Goal: Task Accomplishment & Management: Manage account settings

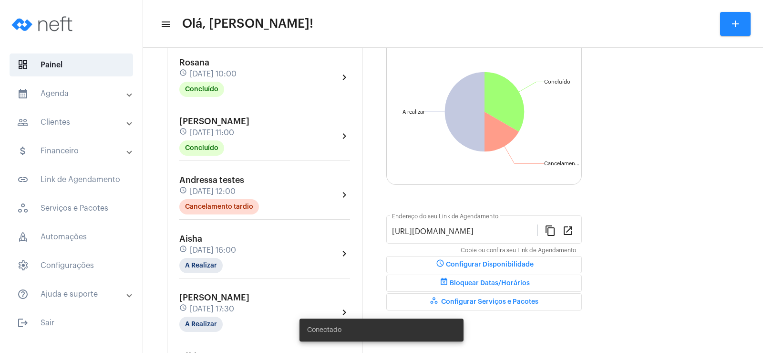
scroll to position [191, 0]
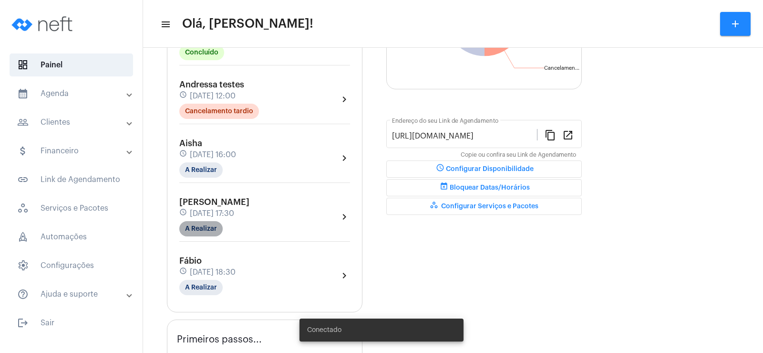
click at [208, 234] on mat-chip "A Realizar" at bounding box center [200, 228] width 43 height 15
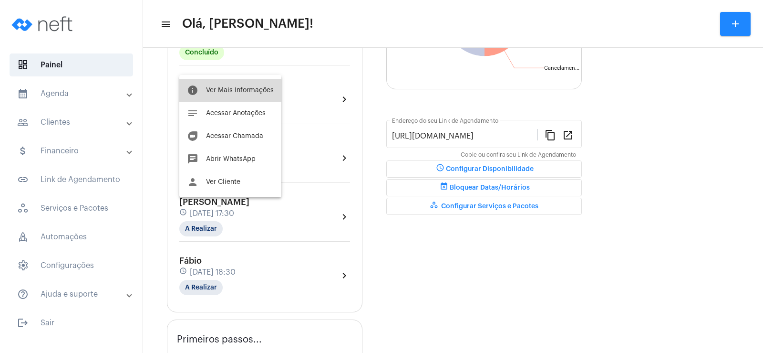
click at [235, 96] on button "info Ver Mais Informações" at bounding box center [230, 90] width 102 height 23
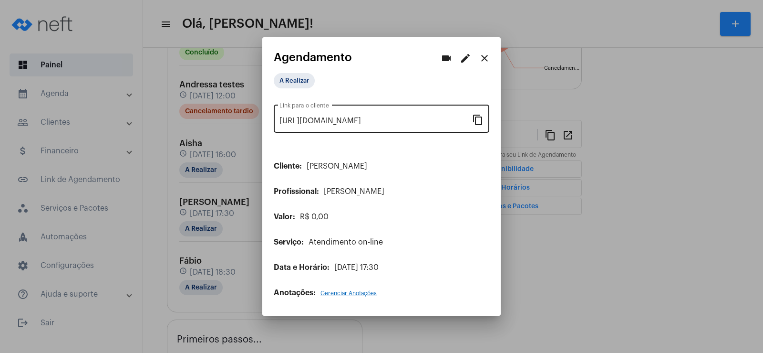
click at [477, 119] on mat-icon "content_copy" at bounding box center [477, 119] width 11 height 11
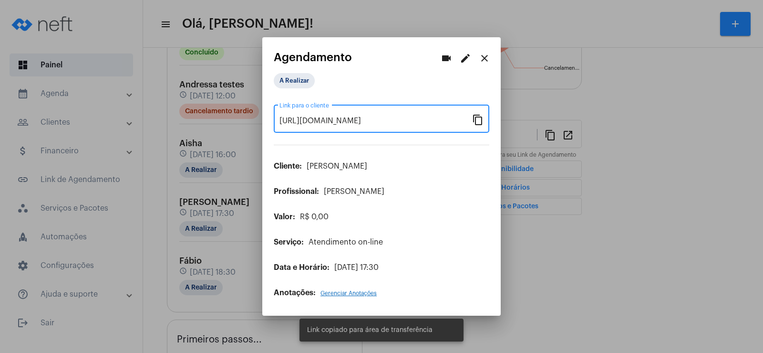
scroll to position [0, 85]
click at [450, 59] on mat-icon "videocam" at bounding box center [446, 57] width 11 height 11
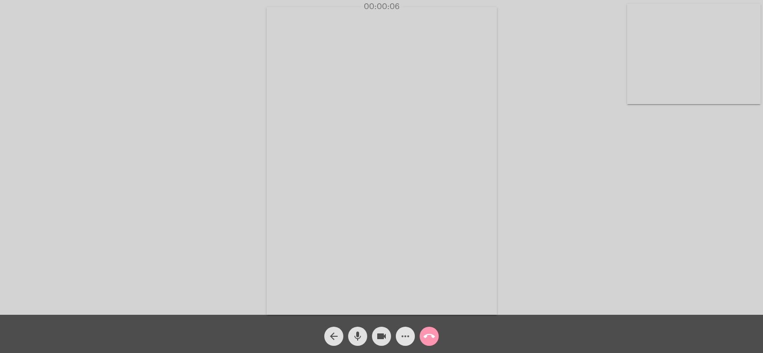
click at [408, 339] on mat-icon "more_horiz" at bounding box center [405, 335] width 11 height 11
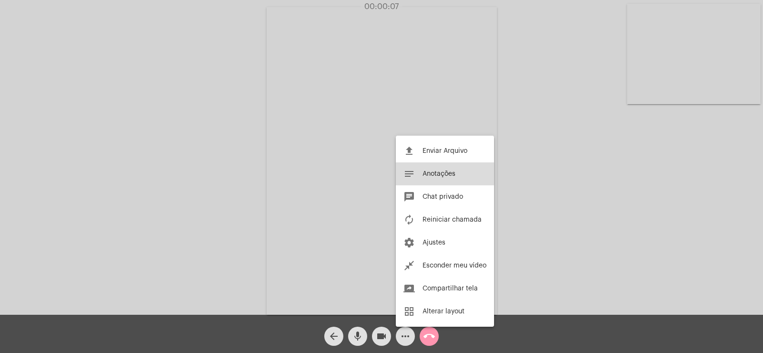
click at [450, 175] on span "Anotações" at bounding box center [439, 173] width 33 height 7
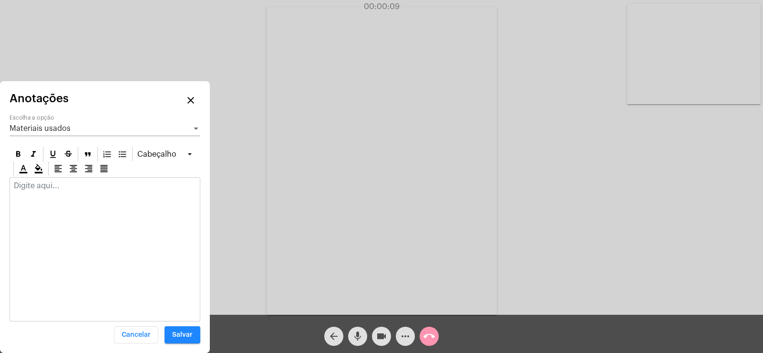
click at [60, 125] on span "Materiais usados" at bounding box center [40, 129] width 61 height 8
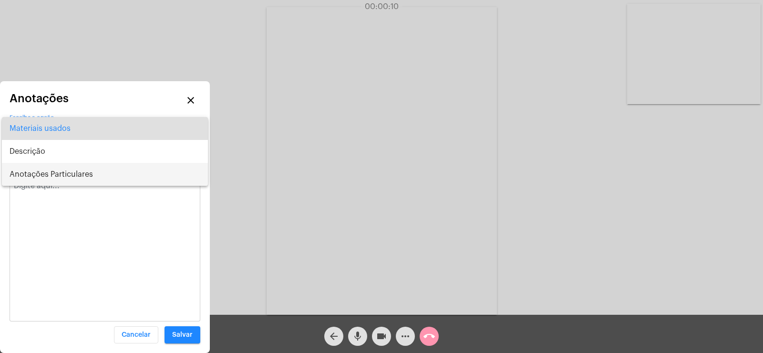
click at [55, 175] on span "Anotações Particulares" at bounding box center [105, 174] width 191 height 23
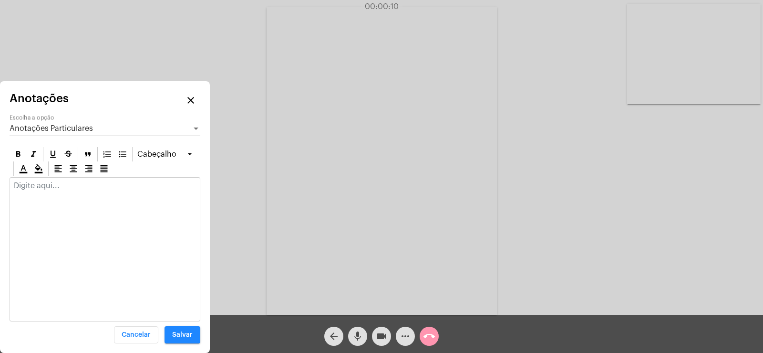
click at [51, 192] on div at bounding box center [105, 187] width 190 height 21
click at [21, 186] on p at bounding box center [105, 185] width 182 height 9
click at [43, 188] on p at bounding box center [105, 185] width 182 height 9
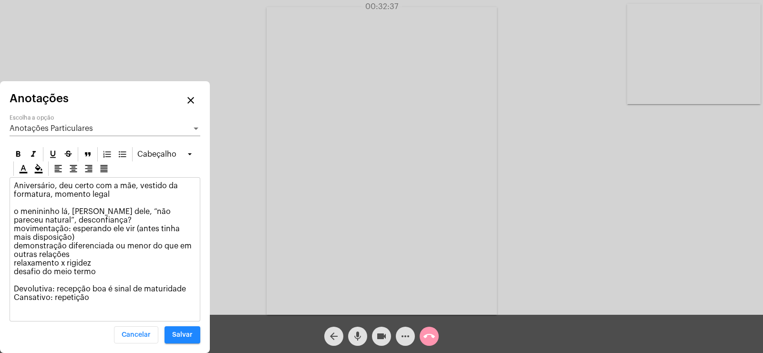
click at [93, 298] on p "Aniversário, deu certo com a mãe, vestido da formatura, momento legal o meninin…" at bounding box center [105, 241] width 182 height 120
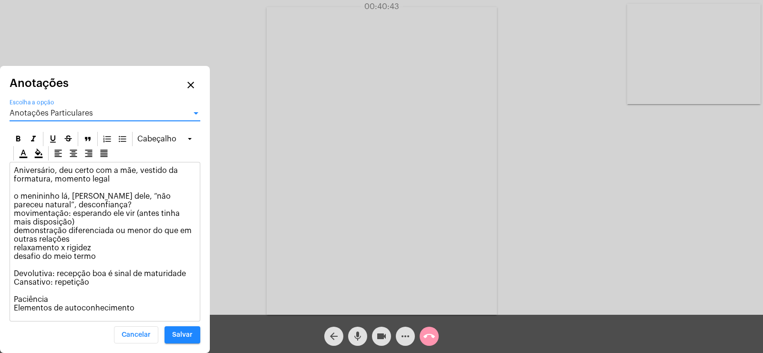
click at [60, 111] on span "Anotações Particulares" at bounding box center [51, 113] width 83 height 8
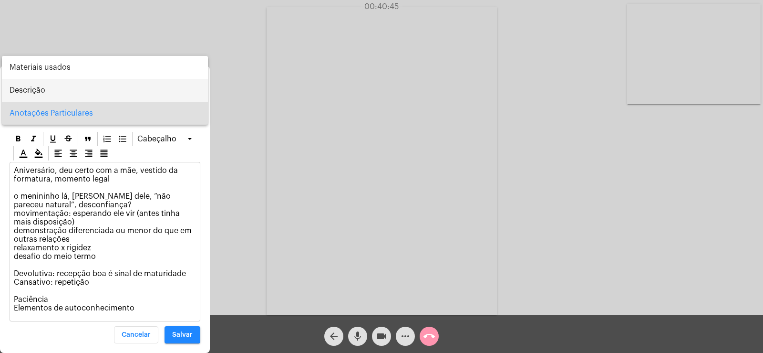
click at [37, 87] on span "Descrição" at bounding box center [105, 90] width 191 height 23
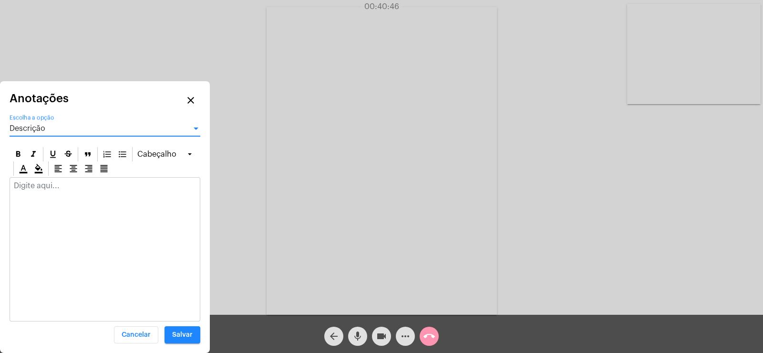
click at [48, 188] on p at bounding box center [105, 185] width 182 height 9
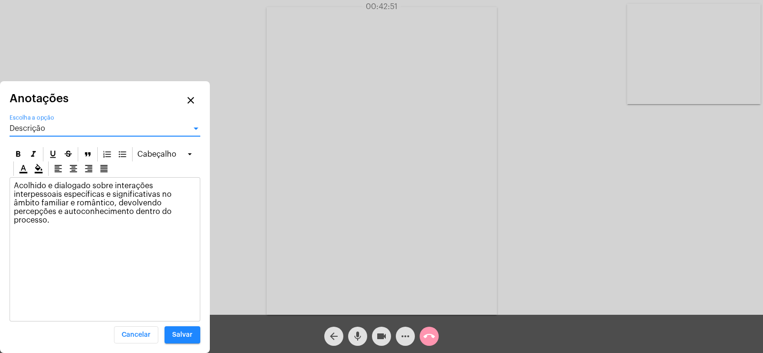
click at [30, 131] on span "Descrição" at bounding box center [28, 129] width 36 height 8
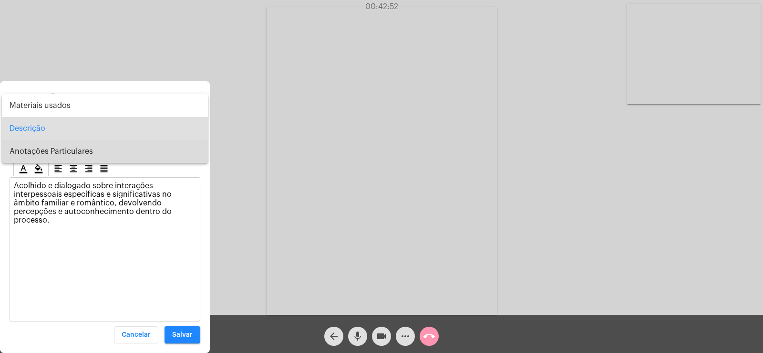
click at [29, 149] on span "Anotações Particulares" at bounding box center [105, 151] width 191 height 23
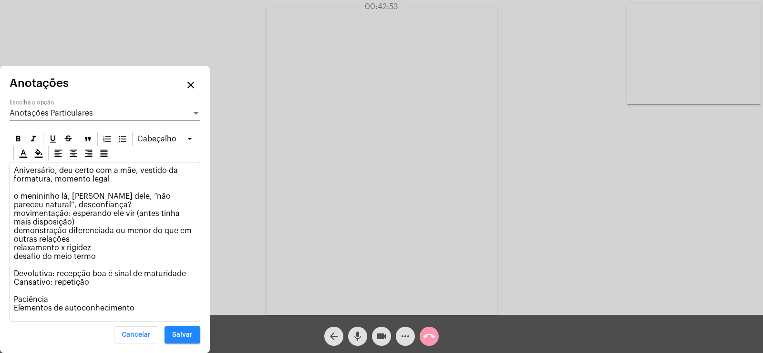
click at [135, 307] on p "Aniversário, deu certo com a mãe, vestido da formatura, momento legal o meninin…" at bounding box center [105, 239] width 182 height 146
drag, startPoint x: 15, startPoint y: 313, endPoint x: 140, endPoint y: 309, distance: 124.6
click at [140, 309] on div "Aniversário, deu certo com a mãe, vestido da formatura, momento legal o meninin…" at bounding box center [105, 241] width 190 height 158
click at [79, 309] on p "Aniversário, deu certo com a mãe, vestido da formatura, momento legal o meninin…" at bounding box center [105, 239] width 182 height 146
click at [141, 311] on p "Aniversário, deu certo com a mãe, vestido da formatura, momento legal o meninin…" at bounding box center [105, 239] width 182 height 146
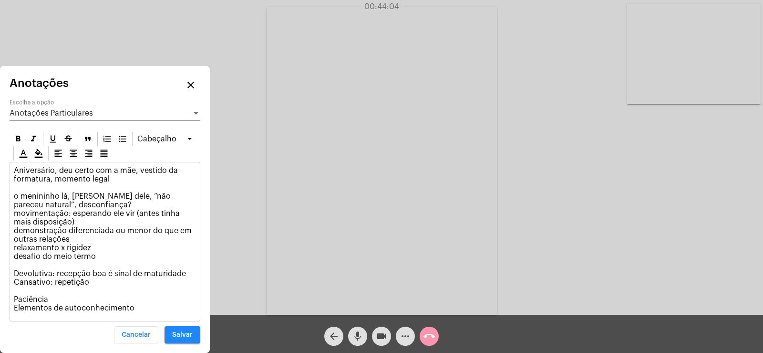
click at [54, 176] on p "Aniversário, deu certo com a mãe, vestido da formatura, momento legal o meninin…" at bounding box center [105, 239] width 182 height 146
drag, startPoint x: 54, startPoint y: 176, endPoint x: 126, endPoint y: 182, distance: 72.3
click at [126, 182] on p "Aniversário, deu certo com a mãe, vestido da formatura, momento legal o meninin…" at bounding box center [105, 239] width 182 height 146
drag, startPoint x: 12, startPoint y: 170, endPoint x: 50, endPoint y: 180, distance: 38.5
click at [50, 180] on div "Aniversário, deu certo com a mãe, vestido da formatura, momento legal o meninin…" at bounding box center [105, 241] width 190 height 158
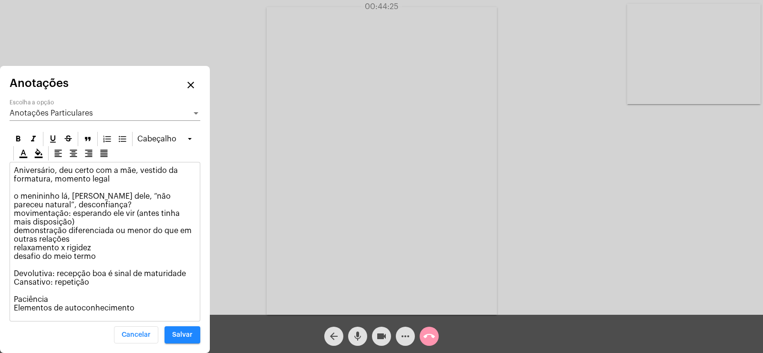
click at [112, 183] on p "Aniversário, deu certo com a mãe, vestido da formatura, momento legal o meninin…" at bounding box center [105, 239] width 182 height 146
drag, startPoint x: 111, startPoint y: 180, endPoint x: 6, endPoint y: 169, distance: 105.5
click at [6, 169] on div "Anotações close Anotações Particulares Escolha a opção [GEOGRAPHIC_DATA] Aniver…" at bounding box center [105, 209] width 210 height 287
drag, startPoint x: 16, startPoint y: 195, endPoint x: 98, endPoint y: 283, distance: 120.5
click at [98, 283] on p "Aniversário, deu certo com a mãe, vestido da formatura, momento legal o meninin…" at bounding box center [105, 239] width 182 height 146
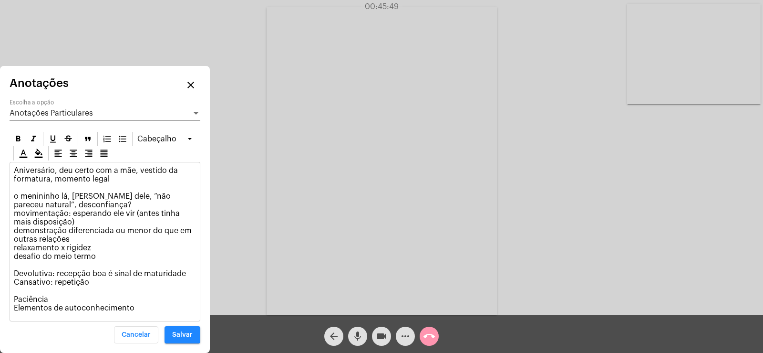
click at [181, 330] on button "Salvar" at bounding box center [183, 334] width 36 height 17
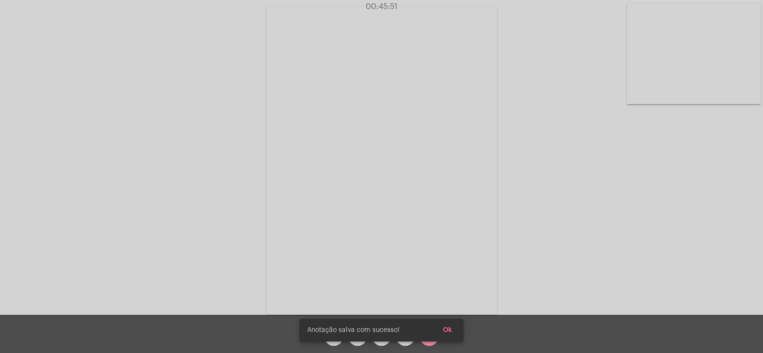
click at [445, 329] on span "Ok" at bounding box center [447, 329] width 9 height 7
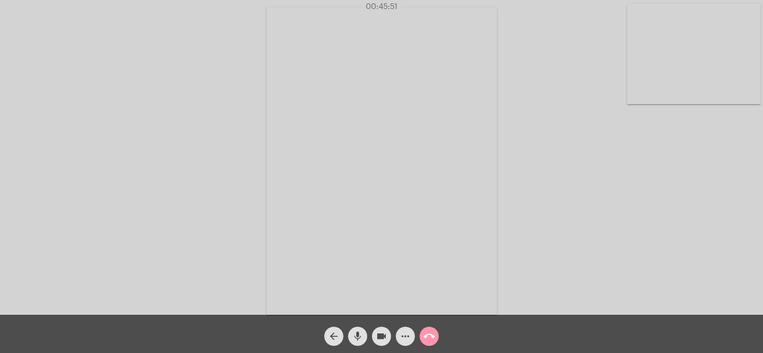
click at [435, 338] on button "call_end" at bounding box center [429, 335] width 19 height 19
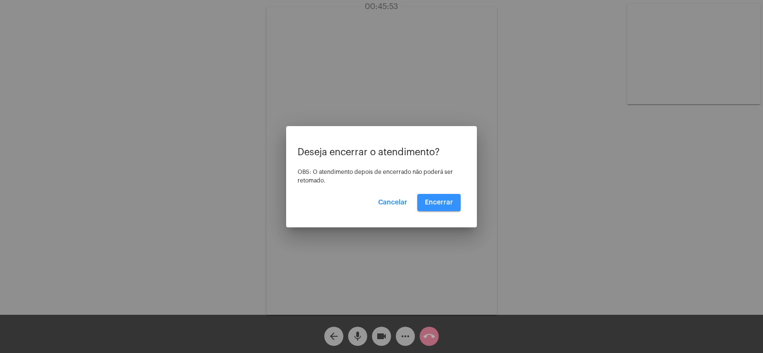
click at [445, 200] on span "Encerrar" at bounding box center [439, 202] width 28 height 7
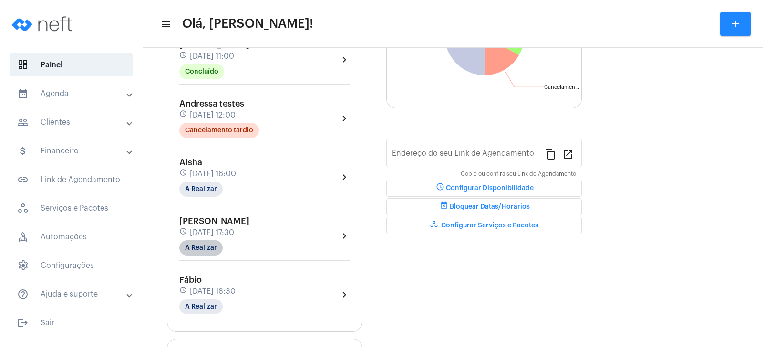
type input "[URL][DOMAIN_NAME]"
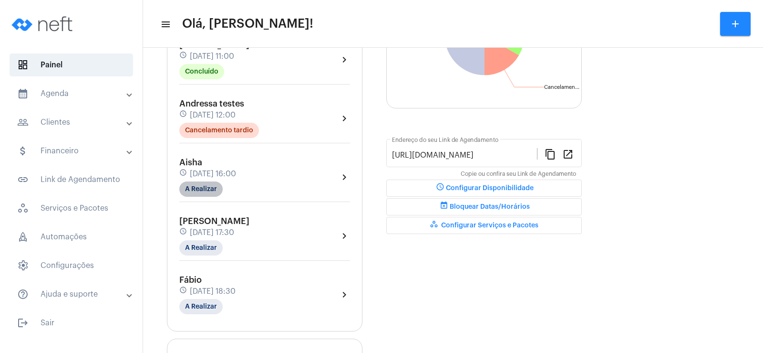
click at [208, 188] on mat-chip "A Realizar" at bounding box center [200, 188] width 43 height 15
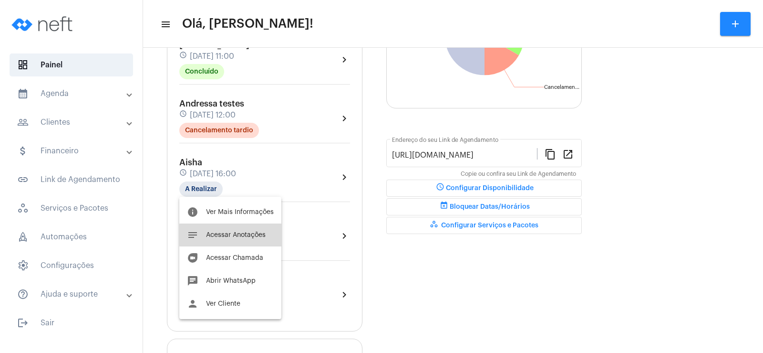
click at [236, 235] on span "Acessar Anotações" at bounding box center [236, 234] width 60 height 7
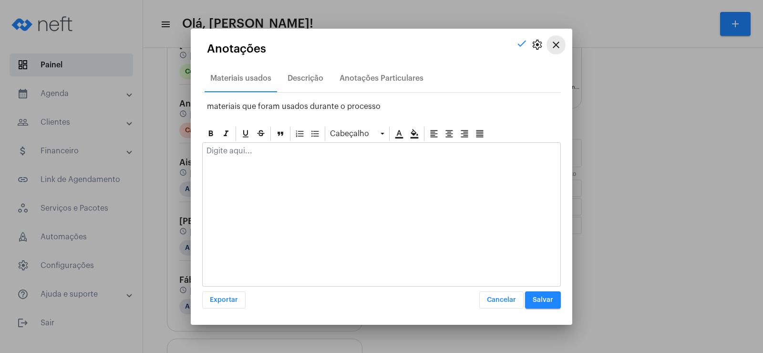
click at [560, 43] on mat-icon "close" at bounding box center [556, 44] width 11 height 11
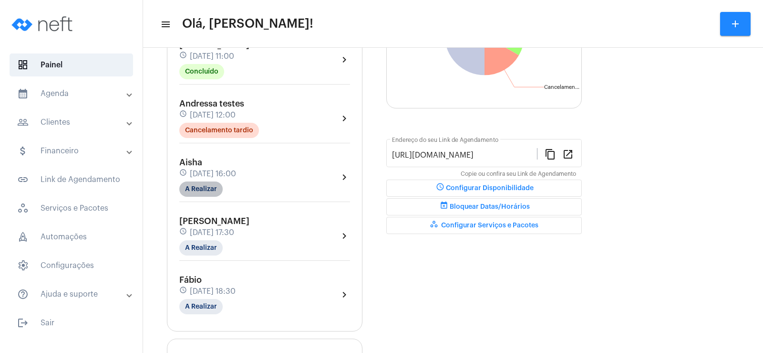
click at [195, 188] on mat-chip "A Realizar" at bounding box center [200, 188] width 43 height 15
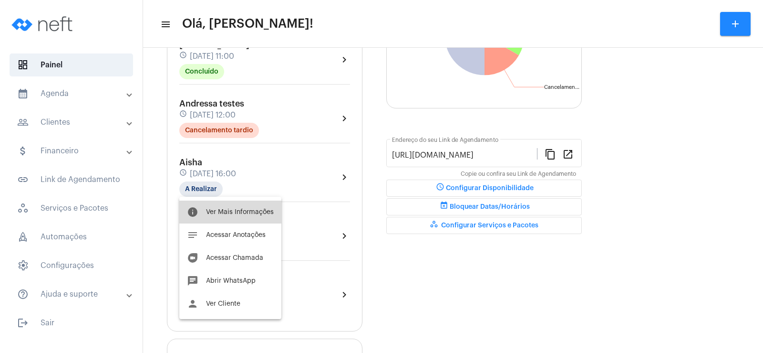
click at [238, 213] on span "Ver Mais Informações" at bounding box center [240, 212] width 68 height 7
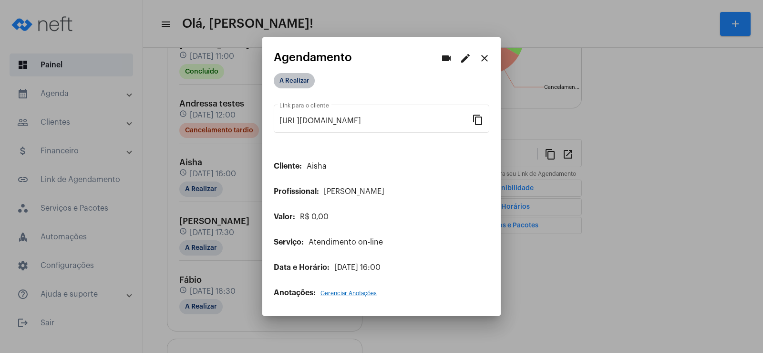
click at [290, 78] on mat-chip "A Realizar" at bounding box center [294, 80] width 41 height 15
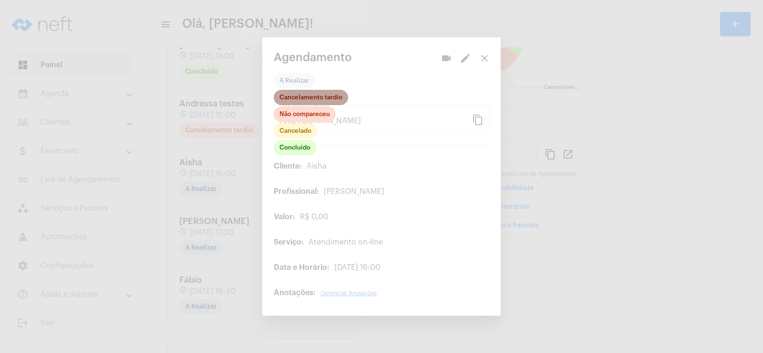
click at [297, 101] on mat-chip "Cancelamento tardio" at bounding box center [311, 97] width 74 height 15
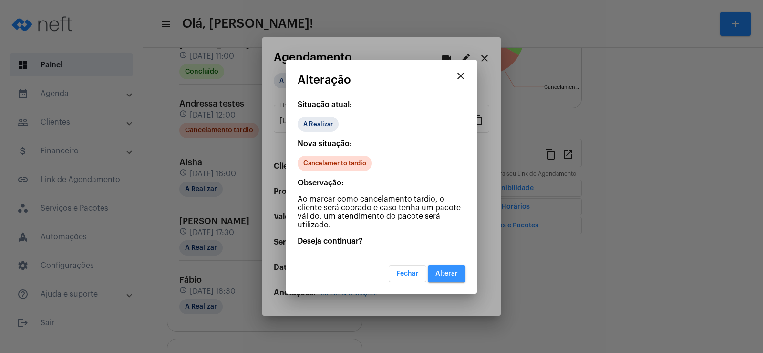
click at [449, 274] on span "Alterar" at bounding box center [447, 273] width 22 height 7
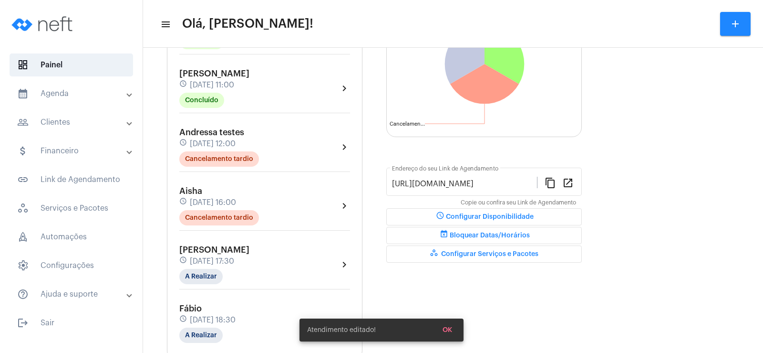
scroll to position [191, 0]
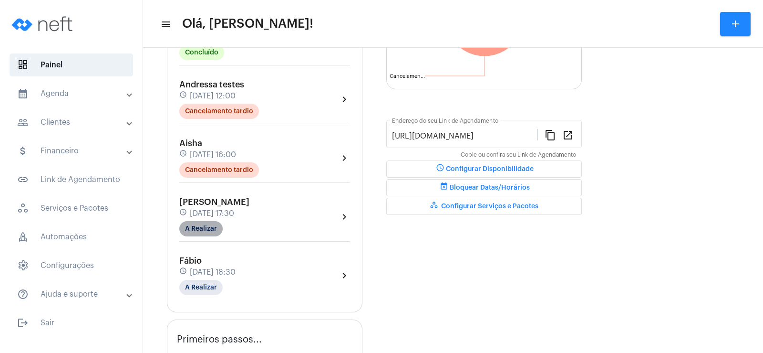
click at [200, 230] on mat-chip "A Realizar" at bounding box center [200, 228] width 43 height 15
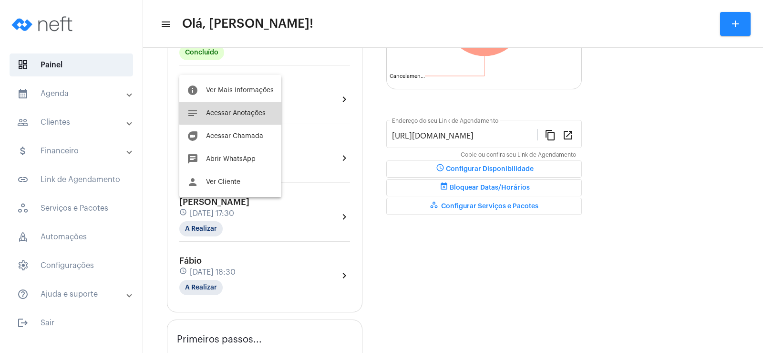
click at [232, 112] on span "Acessar Anotações" at bounding box center [236, 113] width 60 height 7
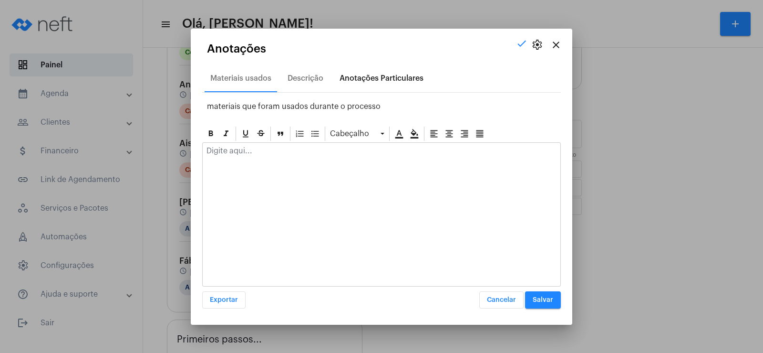
click at [376, 83] on div "Anotações Particulares" at bounding box center [381, 78] width 95 height 23
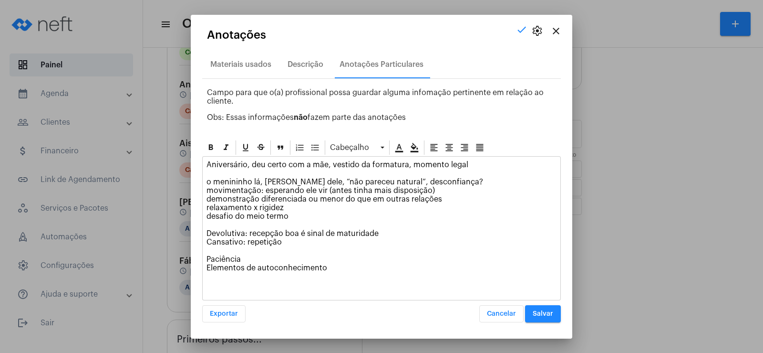
click at [539, 310] on span "Salvar" at bounding box center [543, 313] width 21 height 7
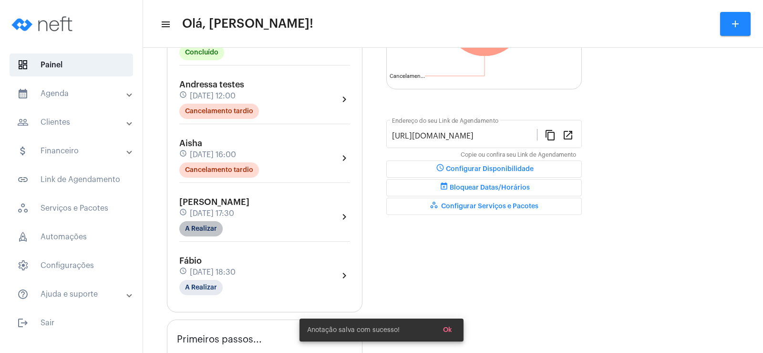
click at [207, 229] on mat-chip "A Realizar" at bounding box center [200, 228] width 43 height 15
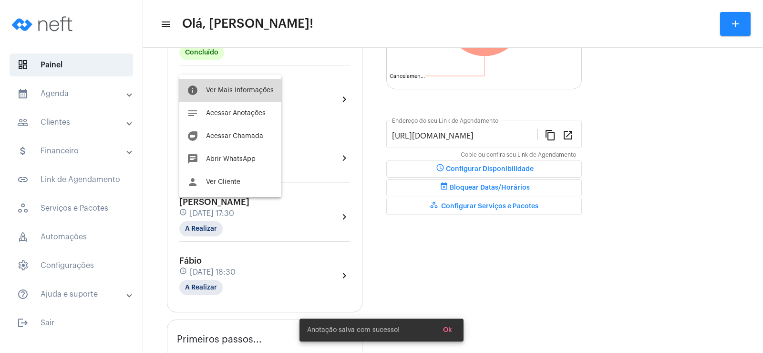
click at [223, 93] on span "Ver Mais Informações" at bounding box center [240, 90] width 68 height 7
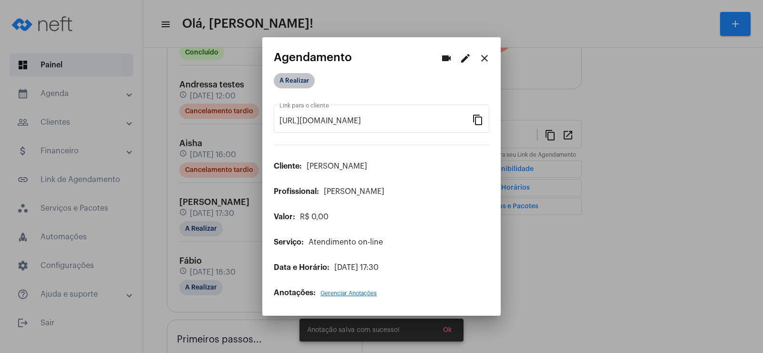
click at [279, 81] on mat-chip "A Realizar" at bounding box center [294, 80] width 41 height 15
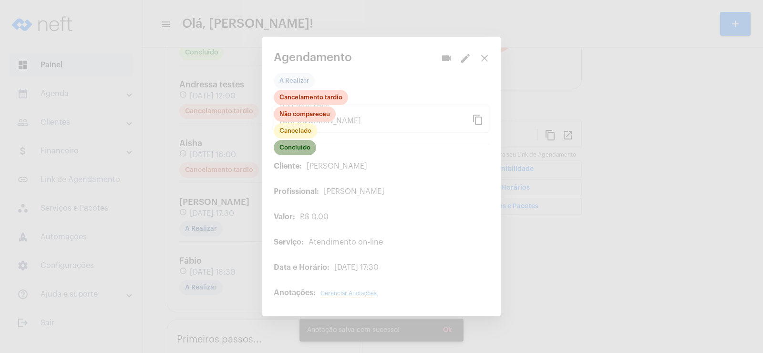
click at [292, 152] on mat-chip "Concluído" at bounding box center [295, 147] width 42 height 15
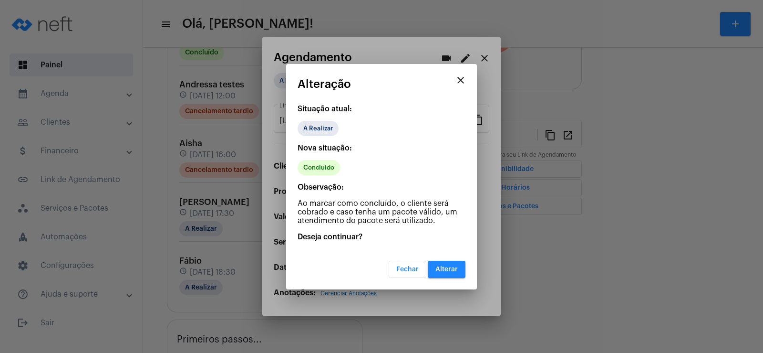
click at [449, 272] on span "Alterar" at bounding box center [447, 269] width 22 height 7
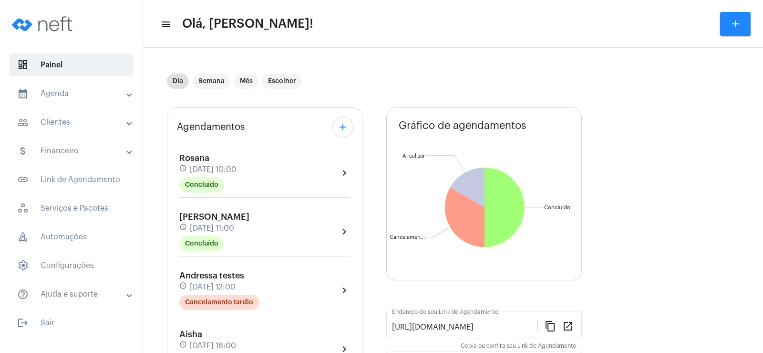
scroll to position [143, 0]
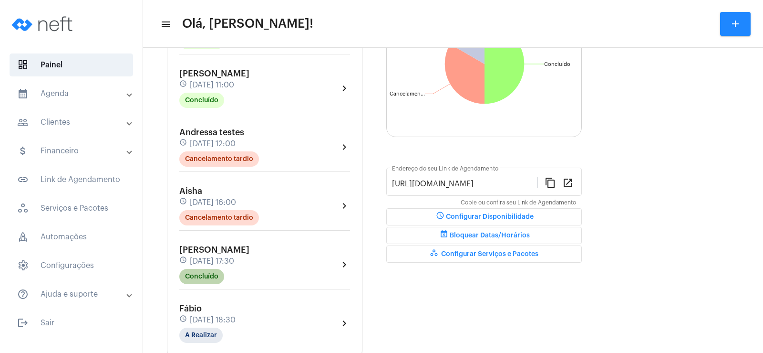
click at [211, 281] on mat-chip "Concluído" at bounding box center [201, 276] width 45 height 15
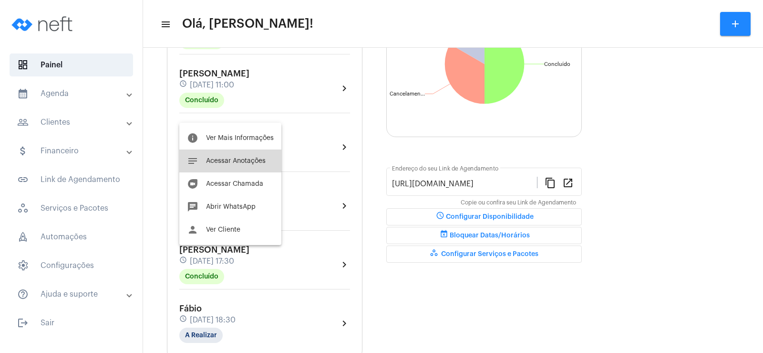
click at [236, 170] on button "notes Acessar Anotações" at bounding box center [230, 160] width 102 height 23
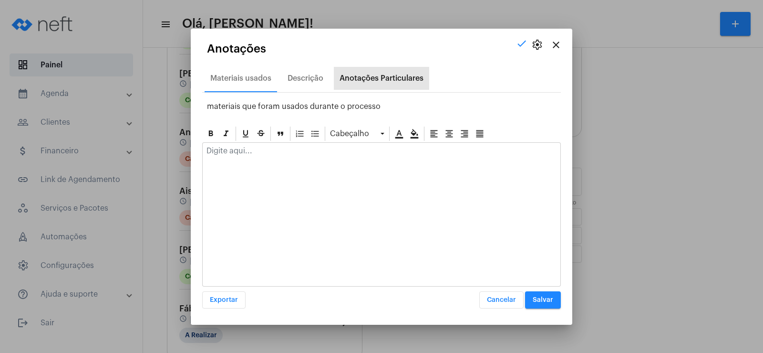
click at [394, 75] on div "Anotações Particulares" at bounding box center [382, 78] width 84 height 9
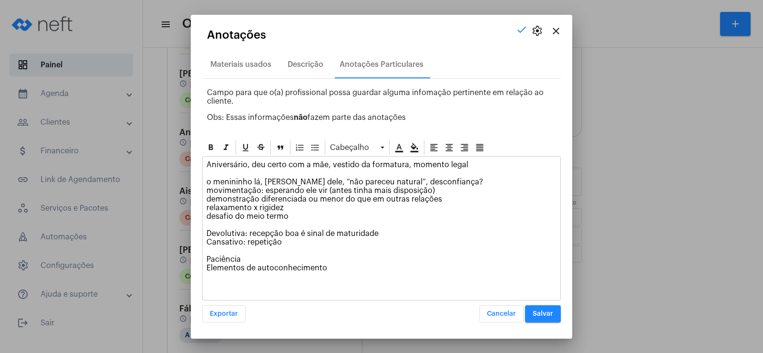
click at [559, 30] on mat-icon "close" at bounding box center [556, 30] width 11 height 11
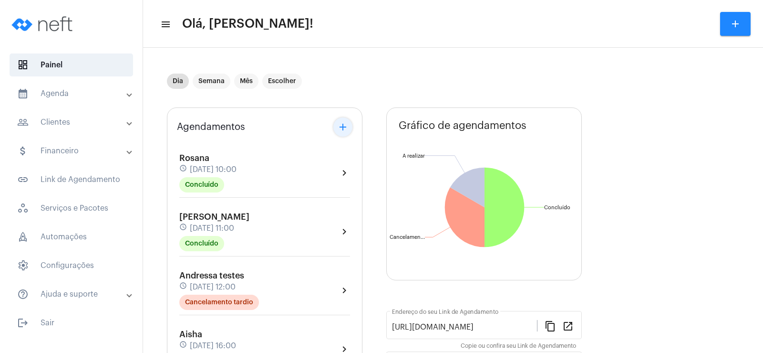
click at [347, 125] on mat-icon "add" at bounding box center [342, 126] width 11 height 11
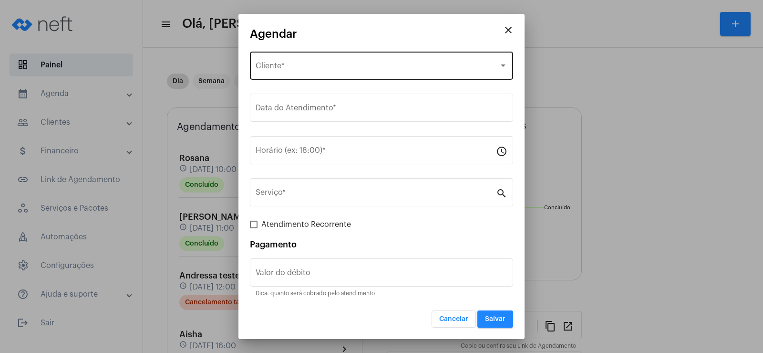
click at [268, 63] on div "Selecione o Cliente" at bounding box center [377, 67] width 243 height 9
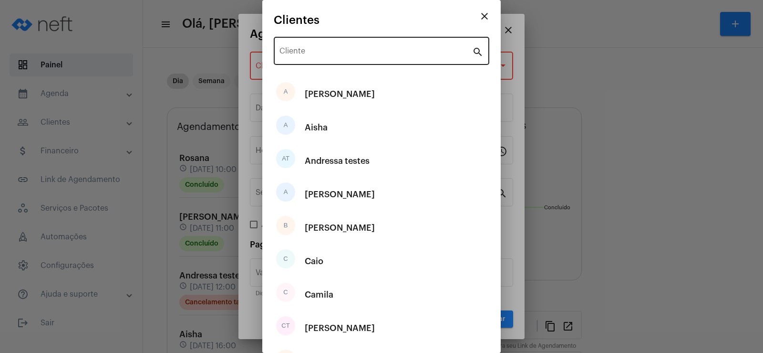
click at [298, 47] on div "Cliente" at bounding box center [376, 50] width 193 height 30
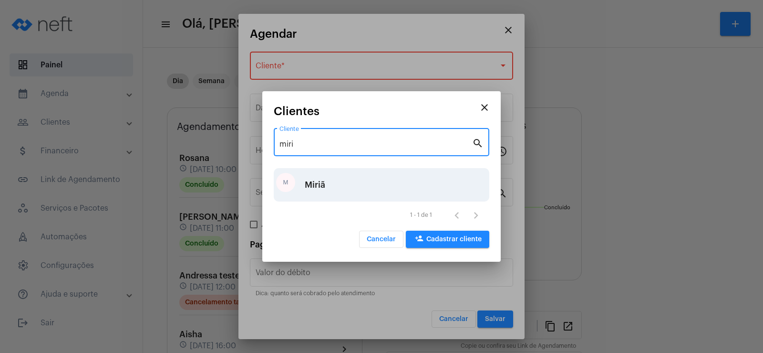
type input "miri"
click at [307, 180] on div "Miriã" at bounding box center [315, 184] width 21 height 29
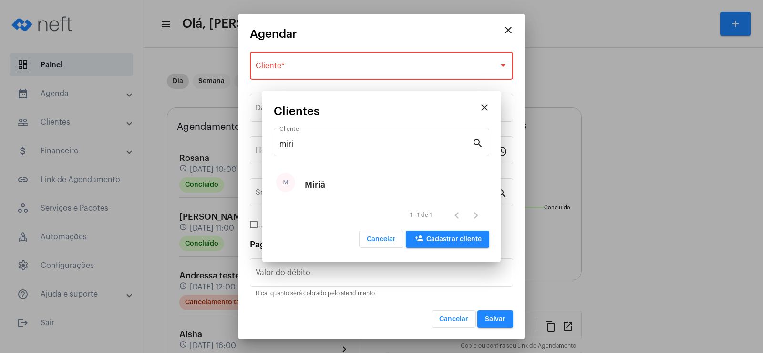
type input "R$"
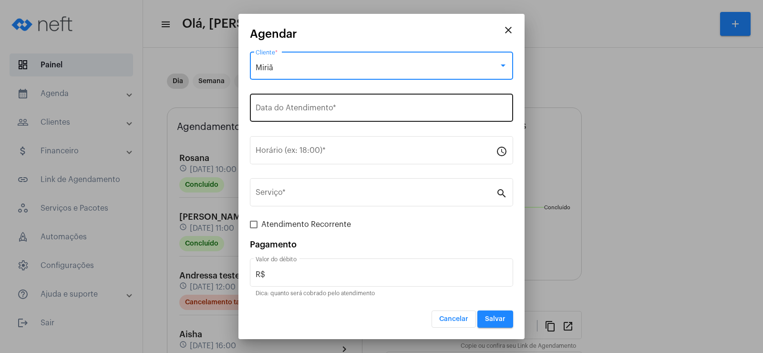
click at [295, 107] on input "Data do Atendimento *" at bounding box center [382, 109] width 252 height 9
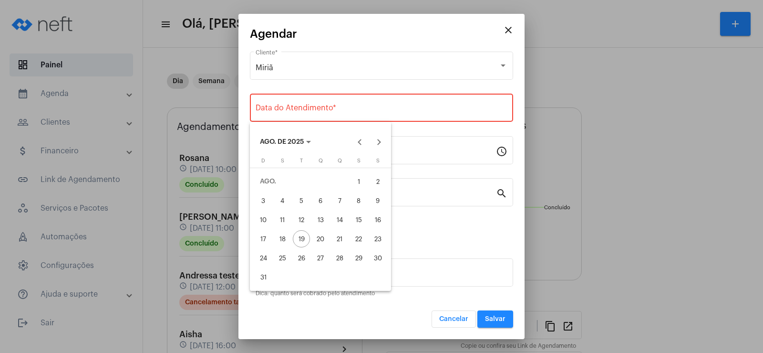
click at [321, 238] on div "20" at bounding box center [320, 238] width 17 height 17
type input "[DATE]"
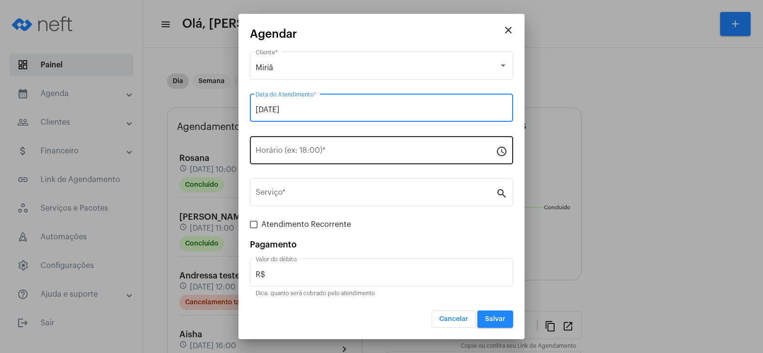
click at [292, 156] on input "Horário (ex: 18:00) *" at bounding box center [376, 152] width 240 height 9
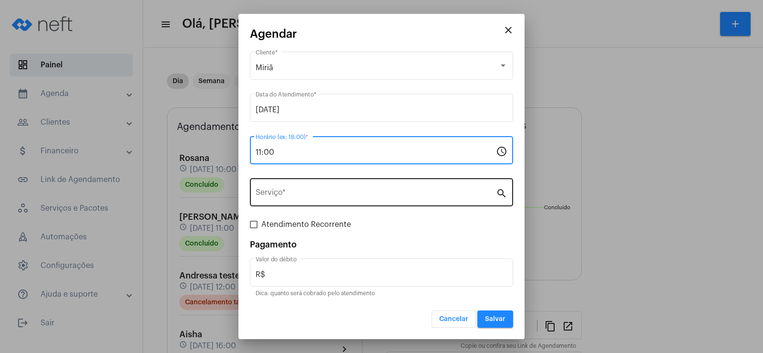
type input "11:00"
click at [296, 198] on input "Serviço *" at bounding box center [376, 194] width 240 height 9
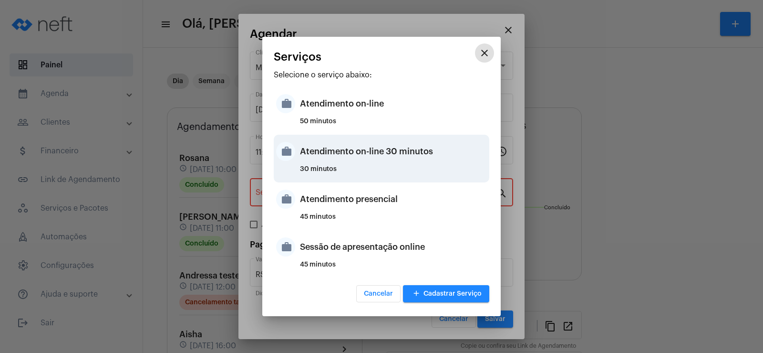
click at [352, 149] on div "Atendimento on-line 30 minutos" at bounding box center [393, 151] width 187 height 29
type input "Atendimento on-line 30 minutos"
type input "R$ 0"
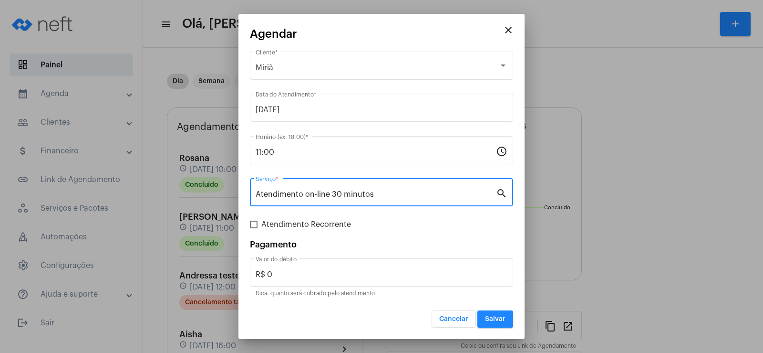
click at [502, 314] on button "Salvar" at bounding box center [496, 318] width 36 height 17
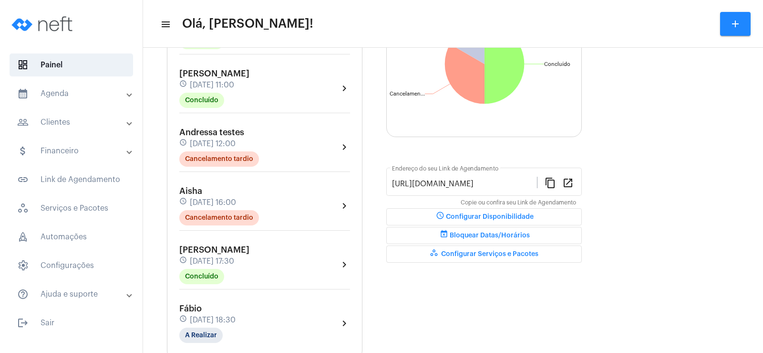
scroll to position [191, 0]
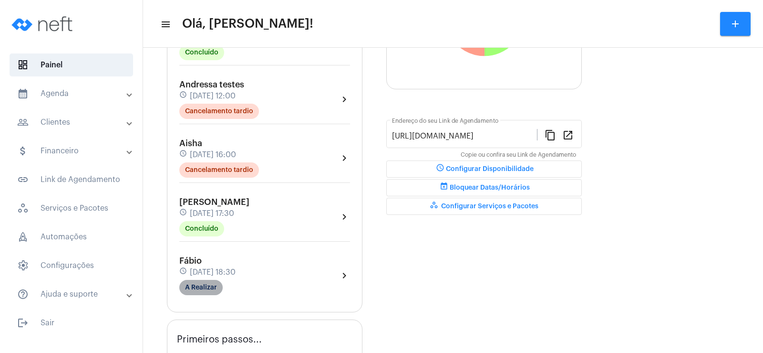
click at [203, 280] on mat-chip "A Realizar" at bounding box center [200, 287] width 43 height 15
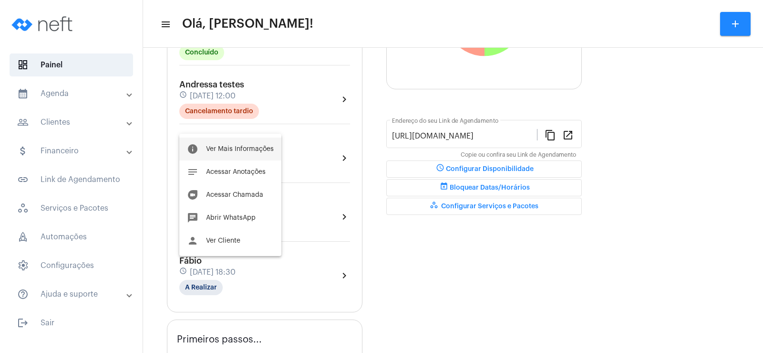
click at [240, 148] on span "Ver Mais Informações" at bounding box center [240, 149] width 68 height 7
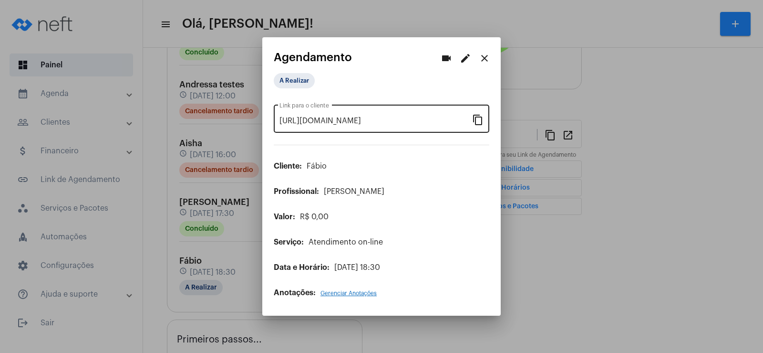
click at [479, 120] on mat-icon "content_copy" at bounding box center [477, 119] width 11 height 11
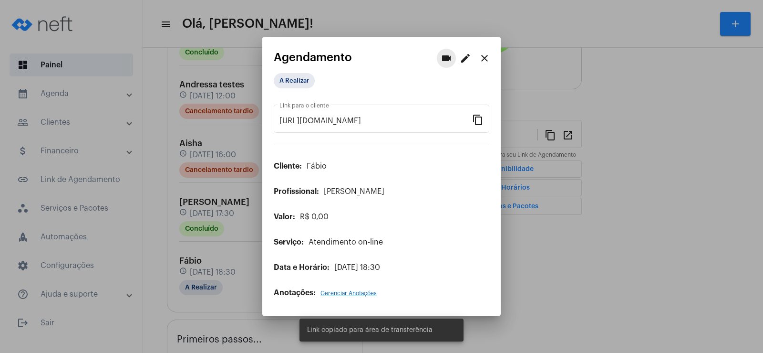
click at [448, 54] on mat-icon "videocam" at bounding box center [446, 57] width 11 height 11
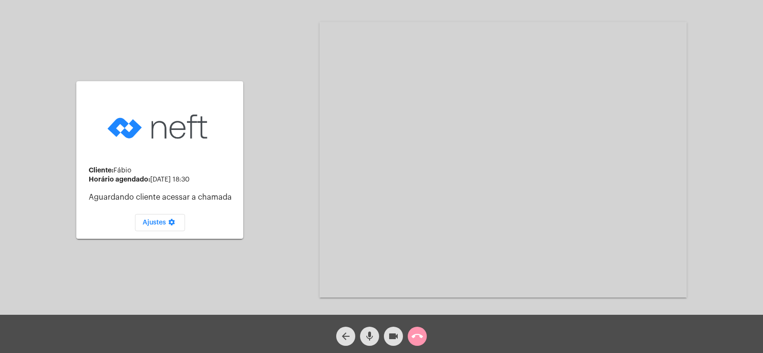
click at [370, 335] on mat-icon "mic" at bounding box center [369, 335] width 11 height 11
click at [393, 329] on span "videocam" at bounding box center [393, 335] width 11 height 19
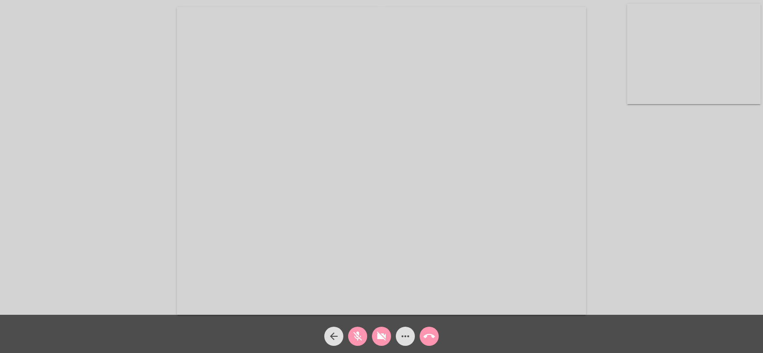
click at [355, 334] on mat-icon "mic_off" at bounding box center [357, 335] width 11 height 11
click at [383, 342] on mat-icon "videocam_off" at bounding box center [381, 335] width 11 height 11
click at [408, 337] on mat-icon "more_horiz" at bounding box center [405, 335] width 11 height 11
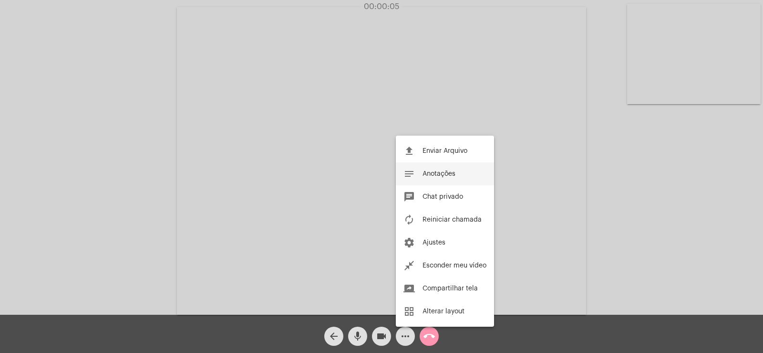
click at [425, 177] on span "Anotações" at bounding box center [439, 173] width 33 height 7
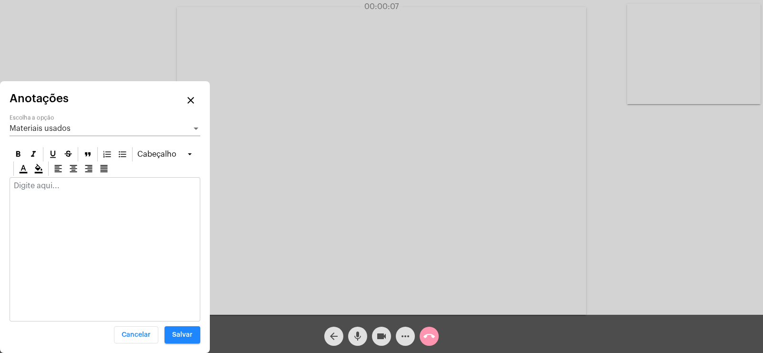
click at [51, 127] on span "Materiais usados" at bounding box center [40, 129] width 61 height 8
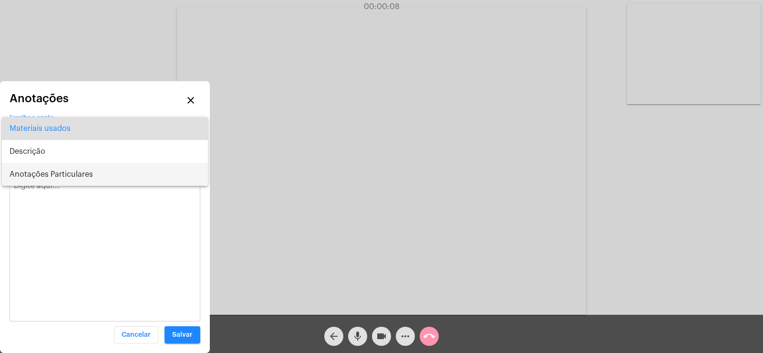
click at [49, 171] on span "Anotações Particulares" at bounding box center [105, 174] width 191 height 23
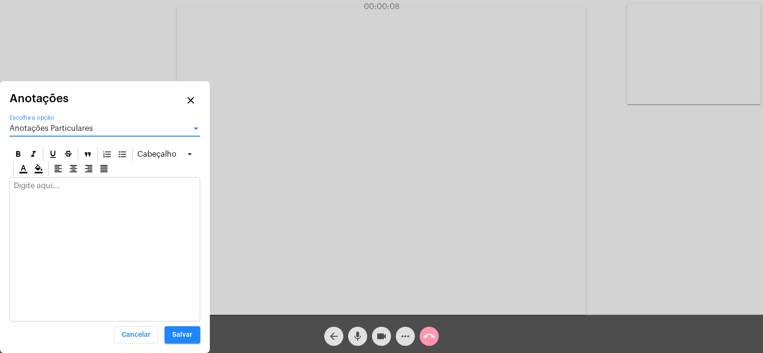
click at [41, 187] on p at bounding box center [105, 185] width 182 height 9
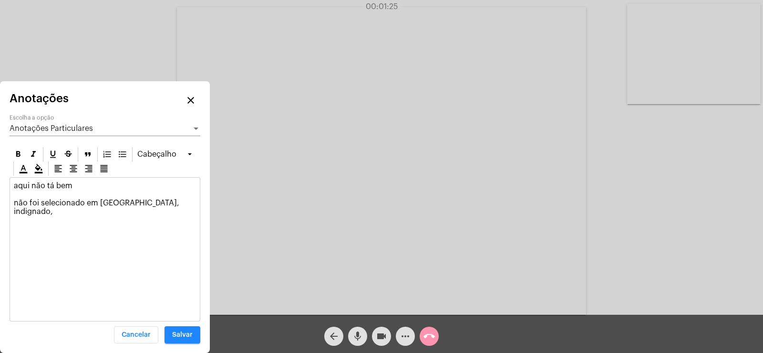
click at [501, 346] on div "arrow_back mic videocam more_horiz call_end" at bounding box center [381, 333] width 763 height 38
click at [174, 202] on p "aqui não tá bem não foi selecionado em [GEOGRAPHIC_DATA], indignado," at bounding box center [105, 198] width 182 height 34
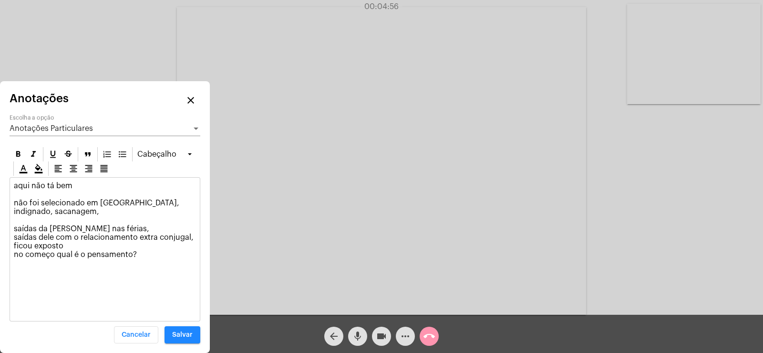
click at [83, 242] on p "aqui não tá bem não foi selecionado em Itapê, indignado, sacanagem, saídas da […" at bounding box center [105, 219] width 182 height 77
click at [195, 238] on p "aqui não tá bem não foi selecionado em Itapê, indignado, sacanagem, saídas da […" at bounding box center [105, 224] width 182 height 86
drag, startPoint x: 15, startPoint y: 257, endPoint x: 145, endPoint y: 257, distance: 129.8
click at [145, 257] on p "aqui não tá bem não foi selecionado em Itapê, indignado, sacanagem, saídas da […" at bounding box center [105, 232] width 182 height 103
click at [149, 269] on p "aqui não tá bem não foi selecionado em Itapê, indignado, sacanagem, saídas da […" at bounding box center [105, 228] width 182 height 94
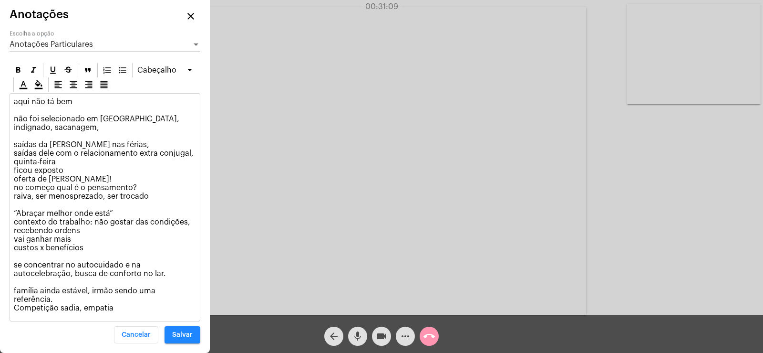
drag, startPoint x: 748, startPoint y: 161, endPoint x: 625, endPoint y: 199, distance: 128.9
click at [625, 199] on div "Acessando Câmera e Microfone..." at bounding box center [381, 159] width 761 height 314
click at [163, 281] on p "aqui não tá bem não foi selecionado em Itapê, indignado, sacanagem, saídas da […" at bounding box center [105, 204] width 182 height 215
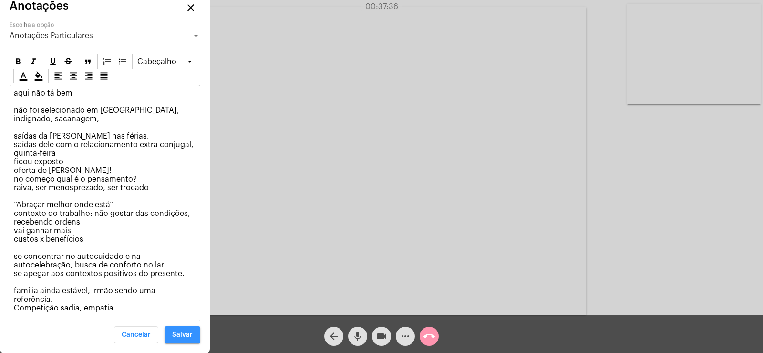
click at [185, 335] on span "Salvar" at bounding box center [182, 334] width 21 height 7
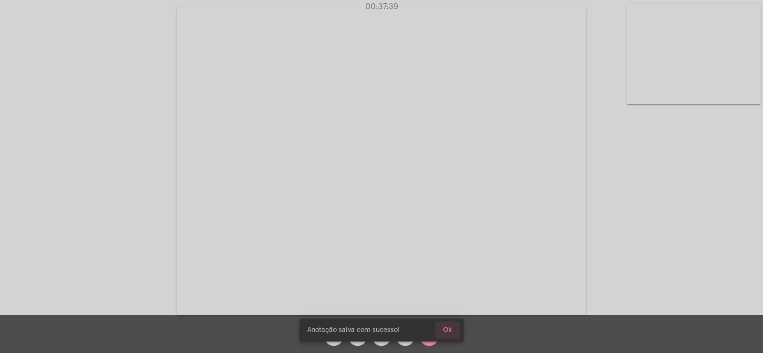
click at [452, 328] on span "Ok" at bounding box center [447, 329] width 9 height 7
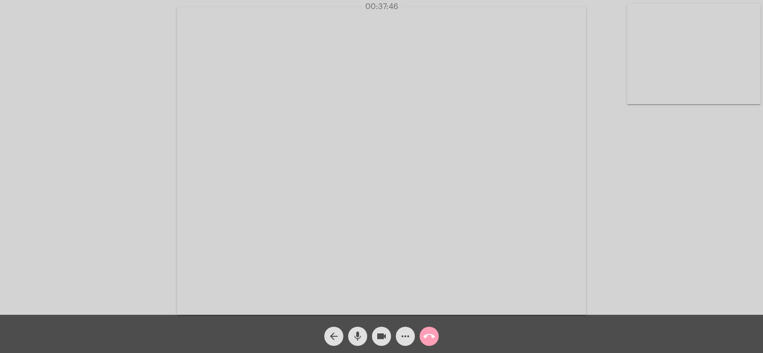
click at [428, 335] on mat-icon "call_end" at bounding box center [429, 335] width 11 height 11
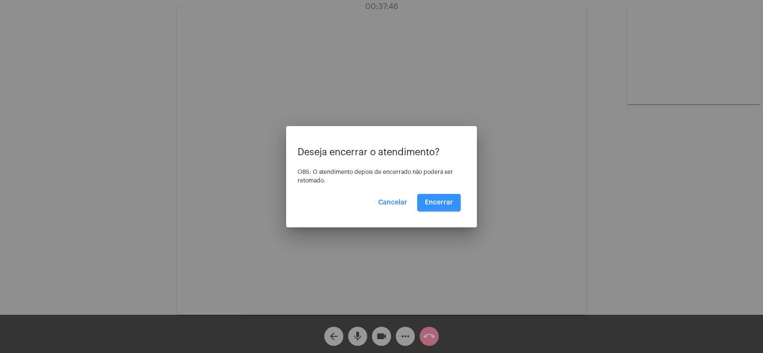
click at [450, 201] on span "Encerrar" at bounding box center [439, 202] width 28 height 7
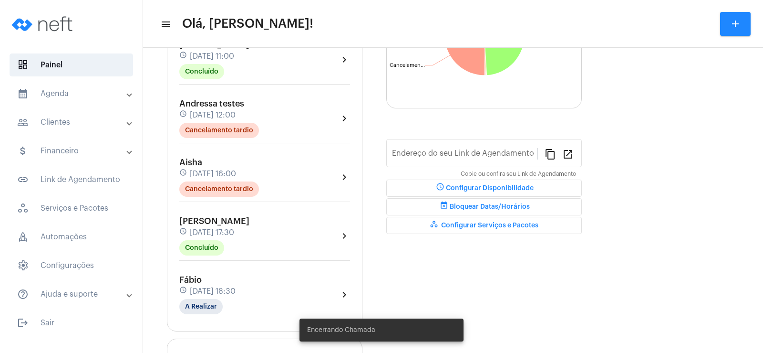
scroll to position [191, 0]
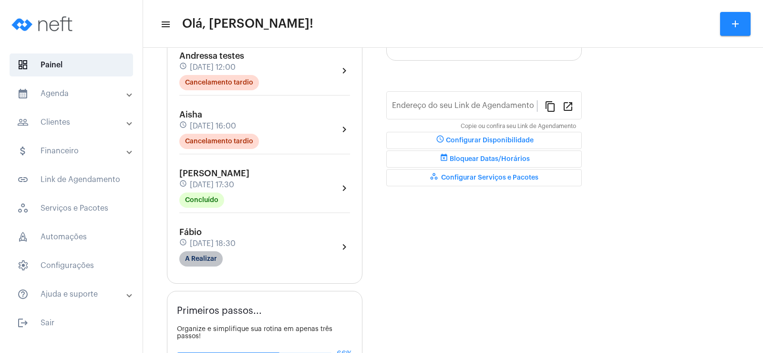
click at [200, 261] on mat-chip "A Realizar" at bounding box center [200, 258] width 43 height 15
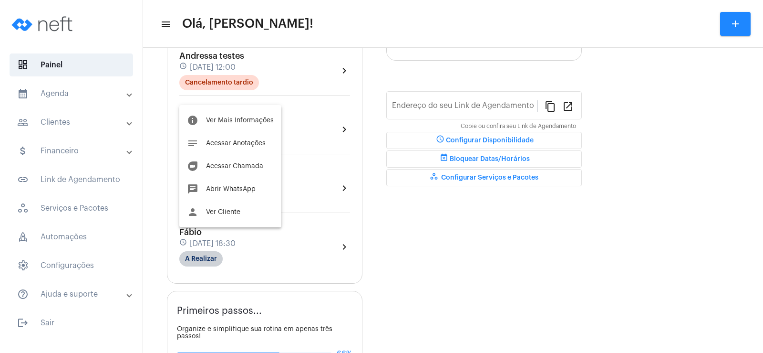
type input "[URL][DOMAIN_NAME]"
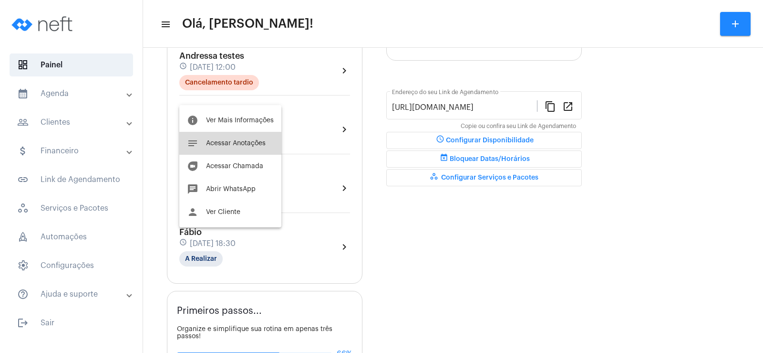
click at [230, 146] on span "Acessar Anotações" at bounding box center [236, 143] width 60 height 7
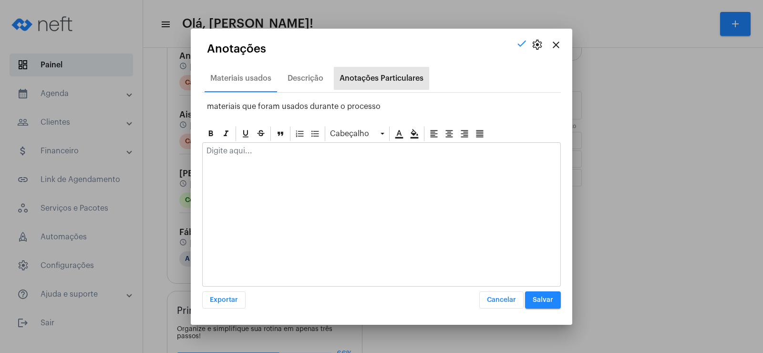
click at [374, 82] on div "Anotações Particulares" at bounding box center [382, 78] width 84 height 9
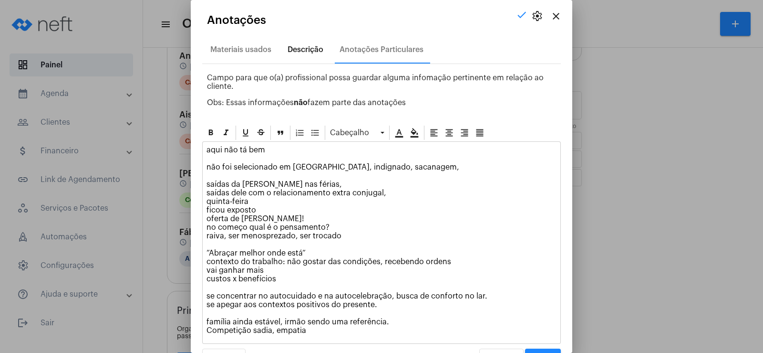
click at [313, 51] on div "Descrição" at bounding box center [306, 49] width 36 height 9
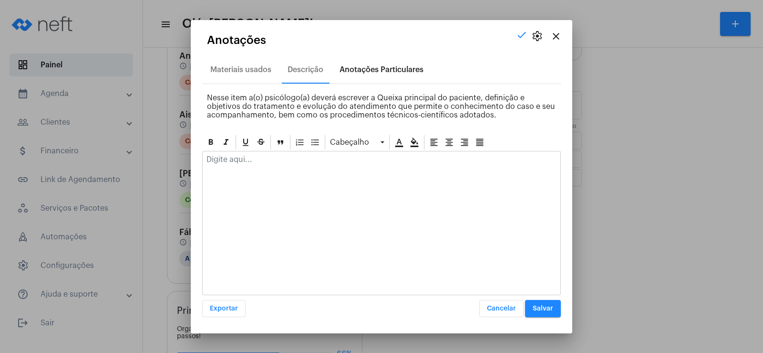
click at [354, 71] on div "Anotações Particulares" at bounding box center [382, 69] width 84 height 9
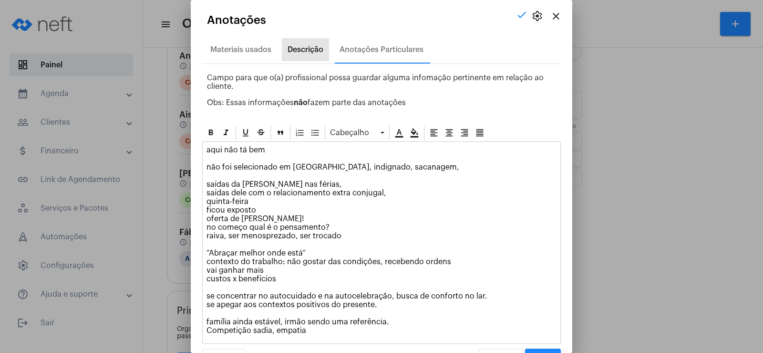
click at [292, 50] on div "Descrição" at bounding box center [306, 49] width 36 height 9
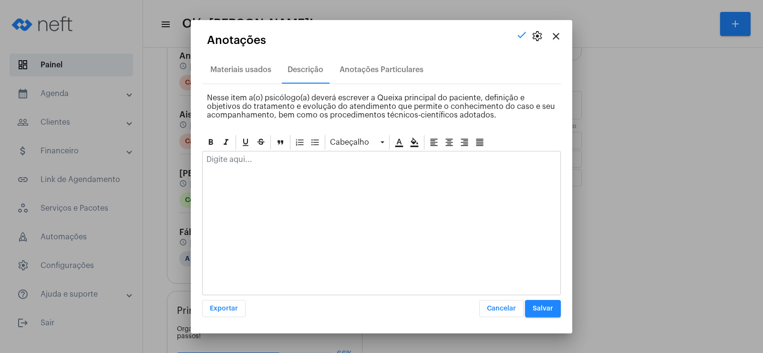
click at [238, 162] on p at bounding box center [382, 159] width 350 height 9
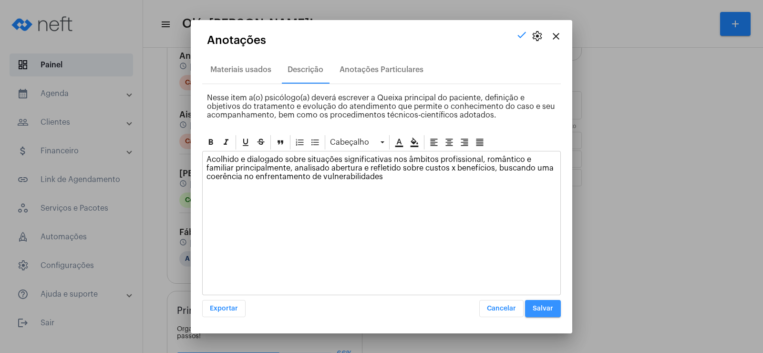
click at [542, 306] on span "Salvar" at bounding box center [543, 308] width 21 height 7
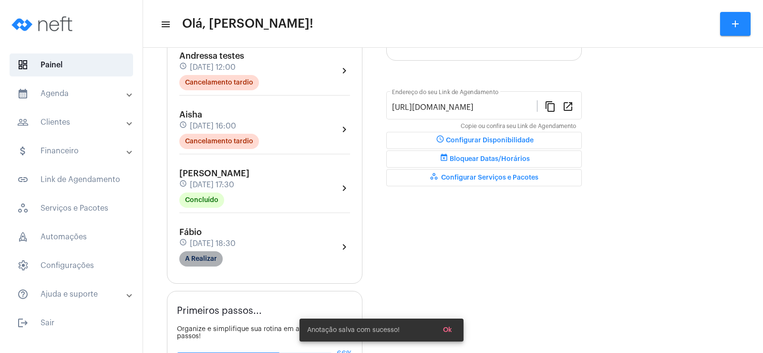
click at [201, 252] on mat-chip "A Realizar" at bounding box center [200, 258] width 43 height 15
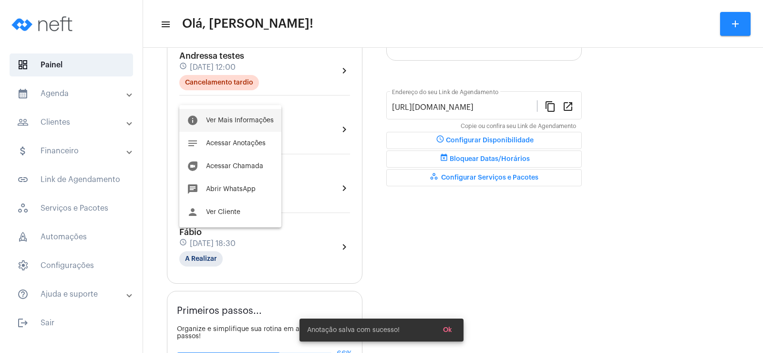
click at [234, 123] on span "Ver Mais Informações" at bounding box center [240, 120] width 68 height 7
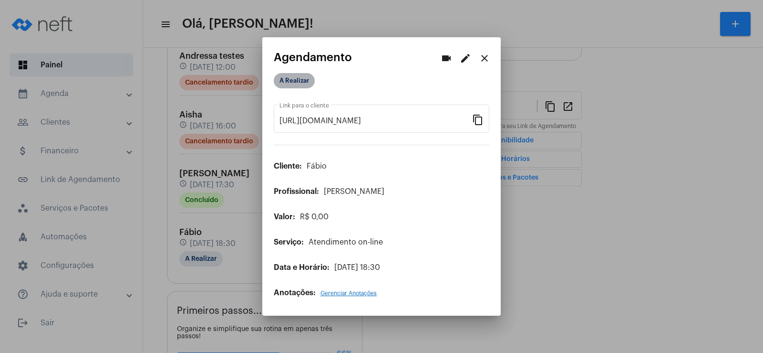
click at [304, 84] on mat-chip "A Realizar" at bounding box center [294, 80] width 41 height 15
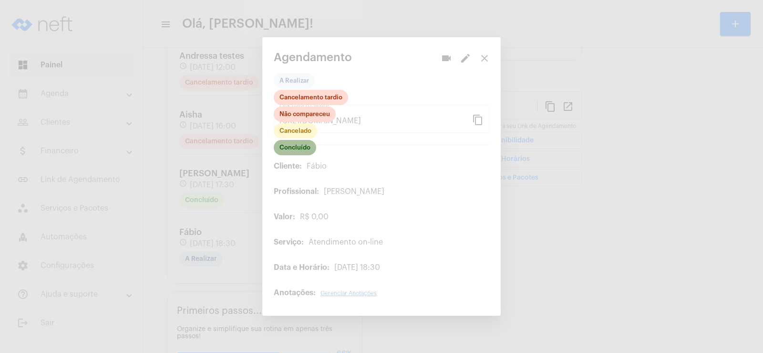
click at [292, 146] on mat-chip "Concluído" at bounding box center [295, 147] width 42 height 15
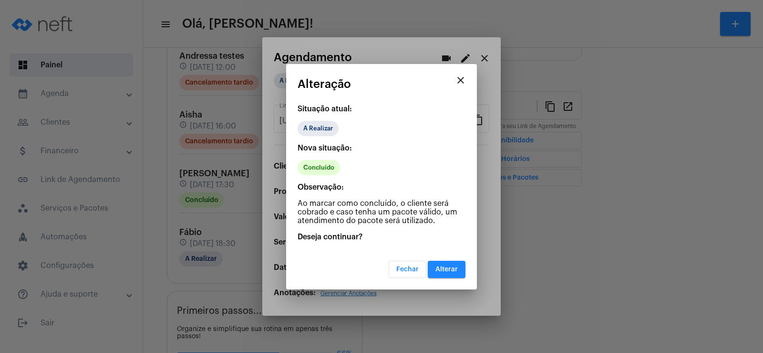
click at [455, 266] on span "Alterar" at bounding box center [447, 269] width 22 height 7
